Goal: Transaction & Acquisition: Purchase product/service

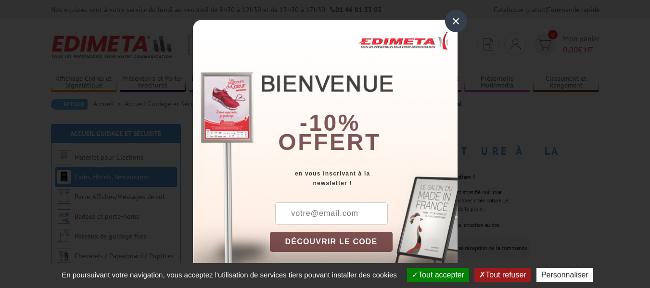
click at [461, 24] on div "×" at bounding box center [456, 21] width 22 height 22
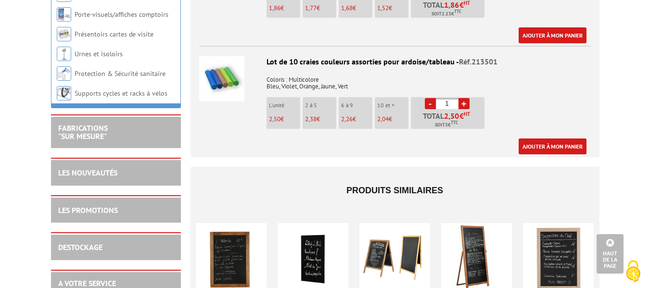
scroll to position [1200, 0]
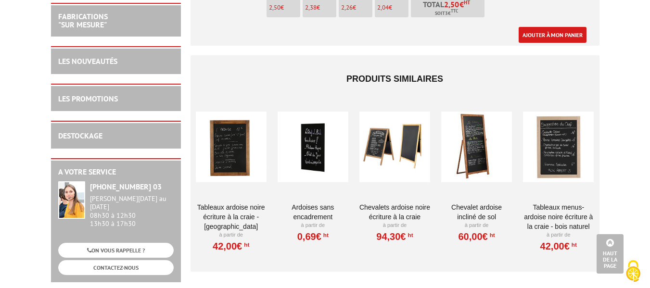
click at [312, 204] on link "Ardoises sans encadrement" at bounding box center [313, 212] width 71 height 19
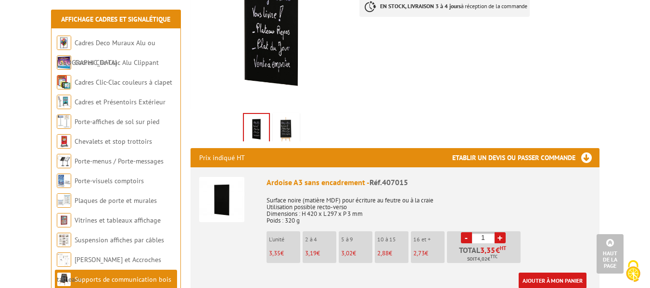
scroll to position [161, 0]
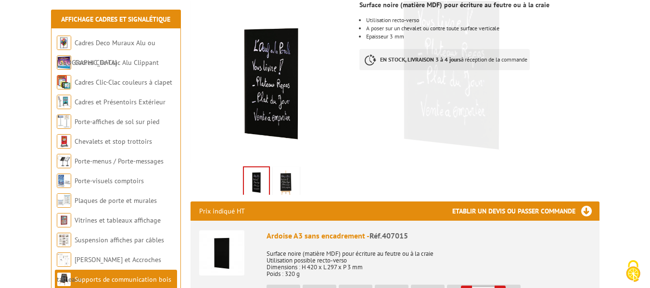
click at [293, 182] on img at bounding box center [286, 183] width 23 height 30
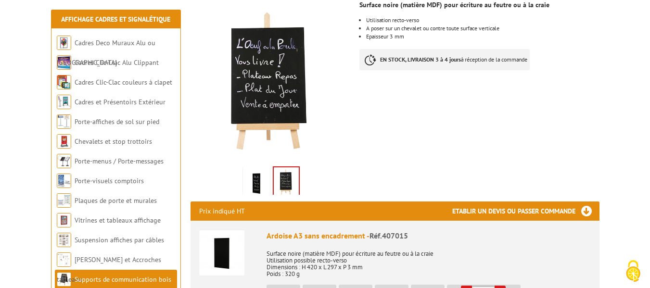
click at [246, 183] on img at bounding box center [256, 183] width 23 height 30
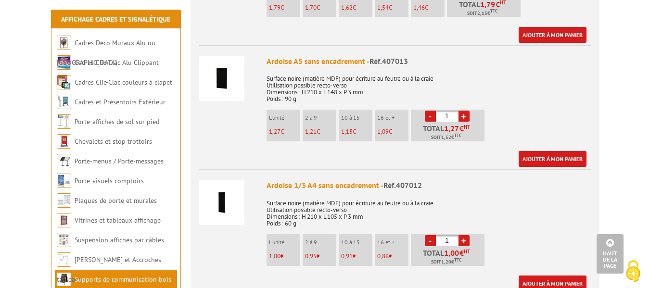
scroll to position [596, 0]
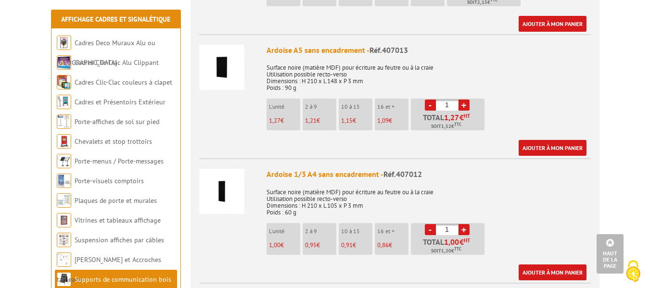
click at [465, 104] on link "+" at bounding box center [464, 105] width 11 height 11
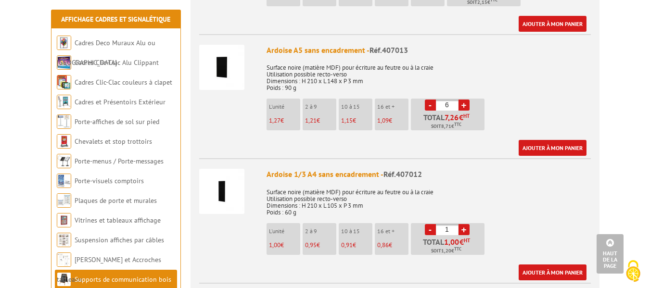
click at [465, 104] on link "+" at bounding box center [464, 105] width 11 height 11
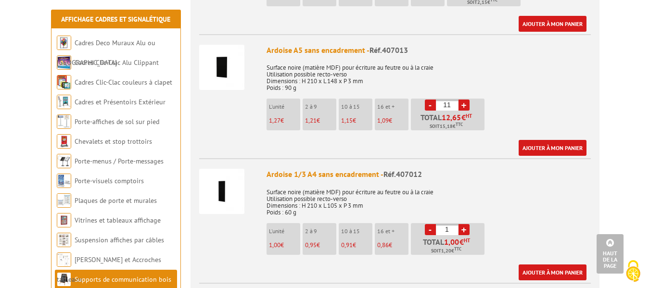
click at [465, 104] on link "+" at bounding box center [464, 105] width 11 height 11
type input "12"
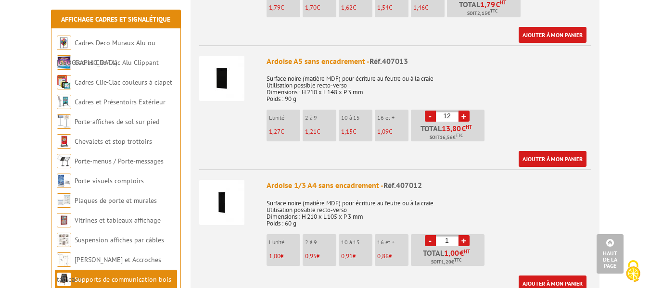
scroll to position [569, 0]
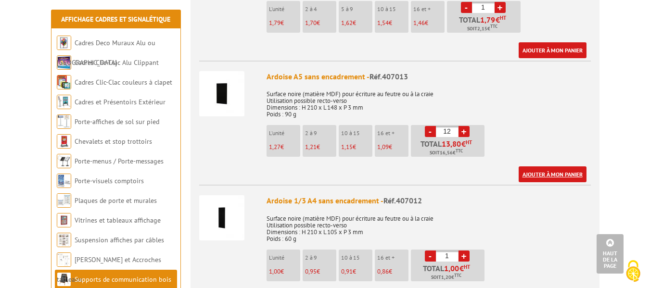
click at [563, 174] on link "Ajouter à mon panier" at bounding box center [553, 175] width 68 height 16
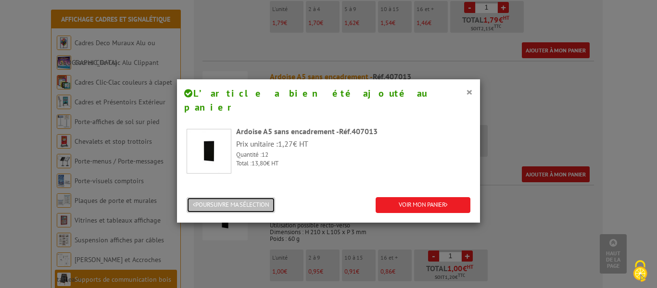
click at [243, 197] on button "POURSUIVRE MA SÉLECTION" at bounding box center [231, 205] width 89 height 16
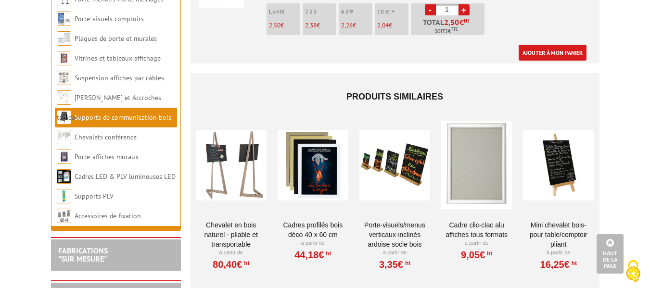
scroll to position [1381, 0]
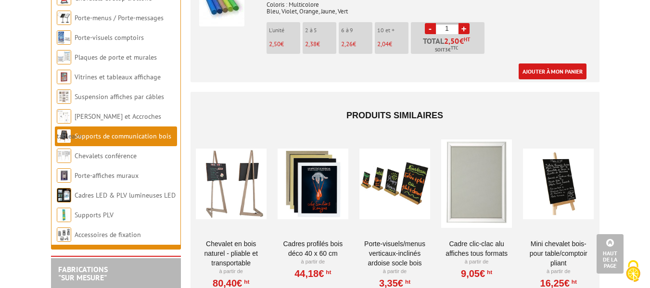
click at [103, 141] on link "Supports de communication bois" at bounding box center [123, 136] width 97 height 9
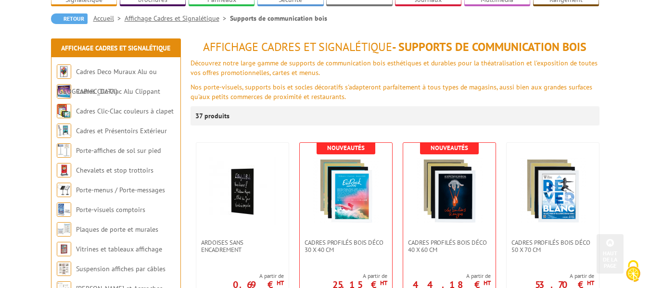
scroll to position [150, 0]
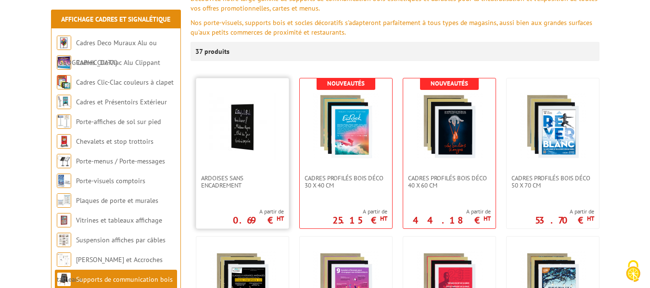
click at [241, 136] on img at bounding box center [242, 126] width 67 height 67
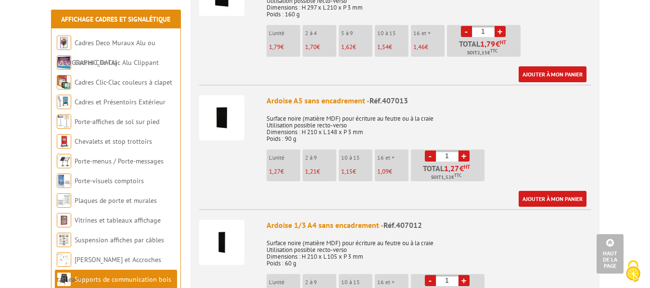
scroll to position [550, 0]
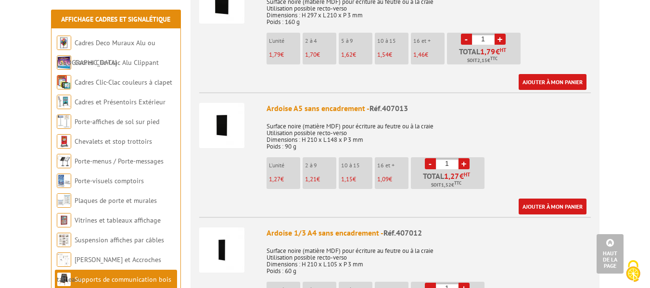
drag, startPoint x: 266, startPoint y: 94, endPoint x: 364, endPoint y: 94, distance: 98.2
click at [364, 94] on li "Ardoise A5 sans encadrement - Réf.407013 Surface noire (matière MDF) pour écrit…" at bounding box center [395, 153] width 392 height 122
copy div "Ardoise A5 sans encadrement"
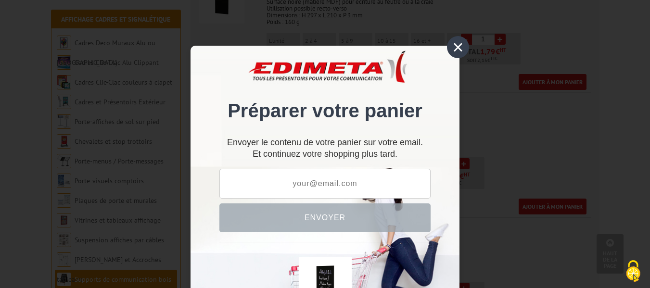
click at [452, 48] on div "×" at bounding box center [458, 47] width 22 height 22
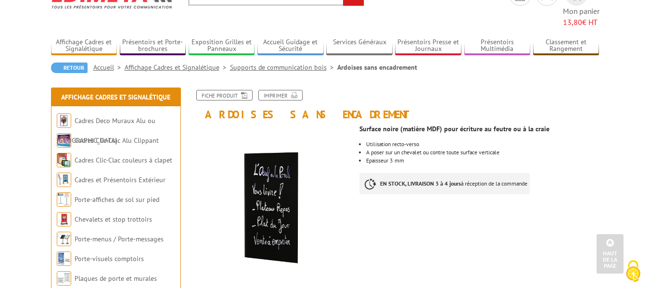
scroll to position [0, 0]
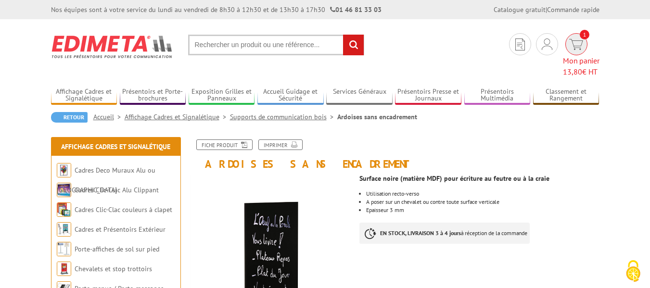
click at [580, 67] on span "13,80" at bounding box center [572, 72] width 19 height 10
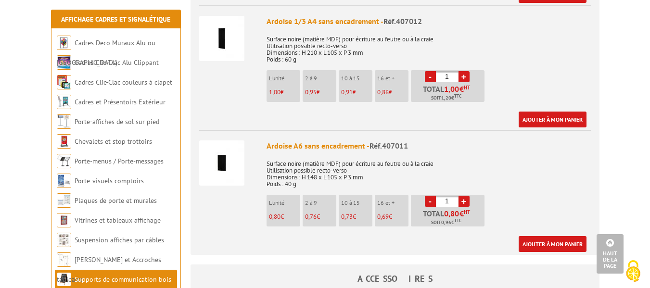
scroll to position [760, 0]
